Goal: Find specific page/section: Find specific page/section

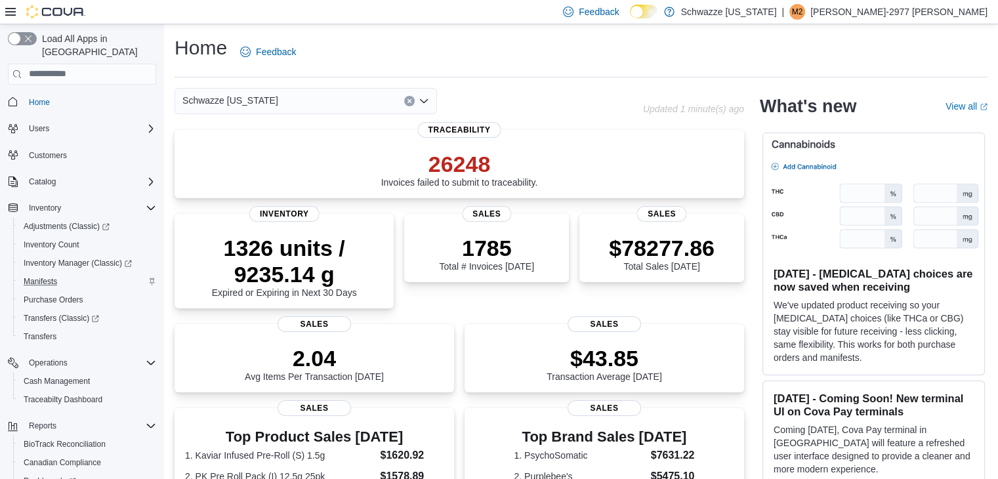
click at [112, 274] on div "Manifests" at bounding box center [87, 282] width 138 height 16
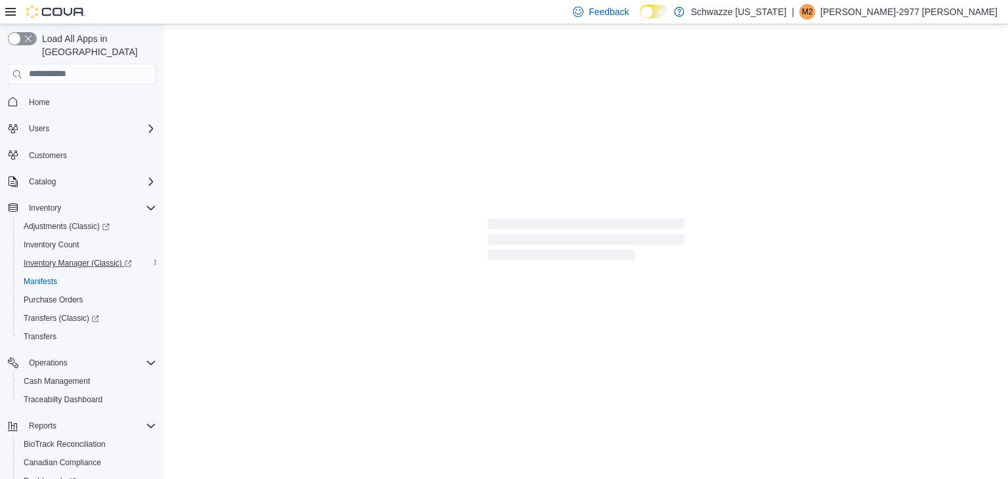
click at [112, 258] on span "Inventory Manager (Classic)" at bounding box center [78, 263] width 108 height 10
